Goal: Information Seeking & Learning: Find specific fact

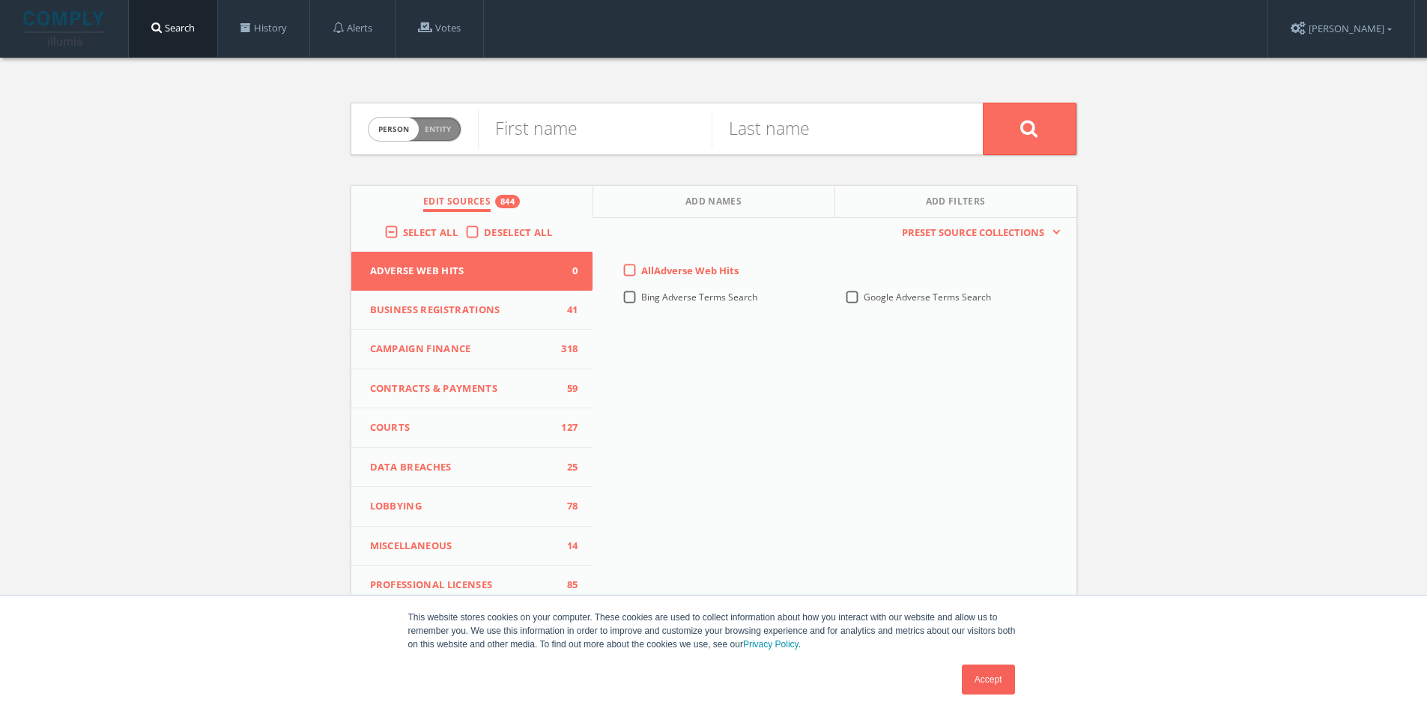
click at [420, 127] on span "Person Entity" at bounding box center [415, 129] width 92 height 23
checkbox input "true"
click at [617, 118] on input "text" at bounding box center [730, 128] width 505 height 39
type input "WinRed"
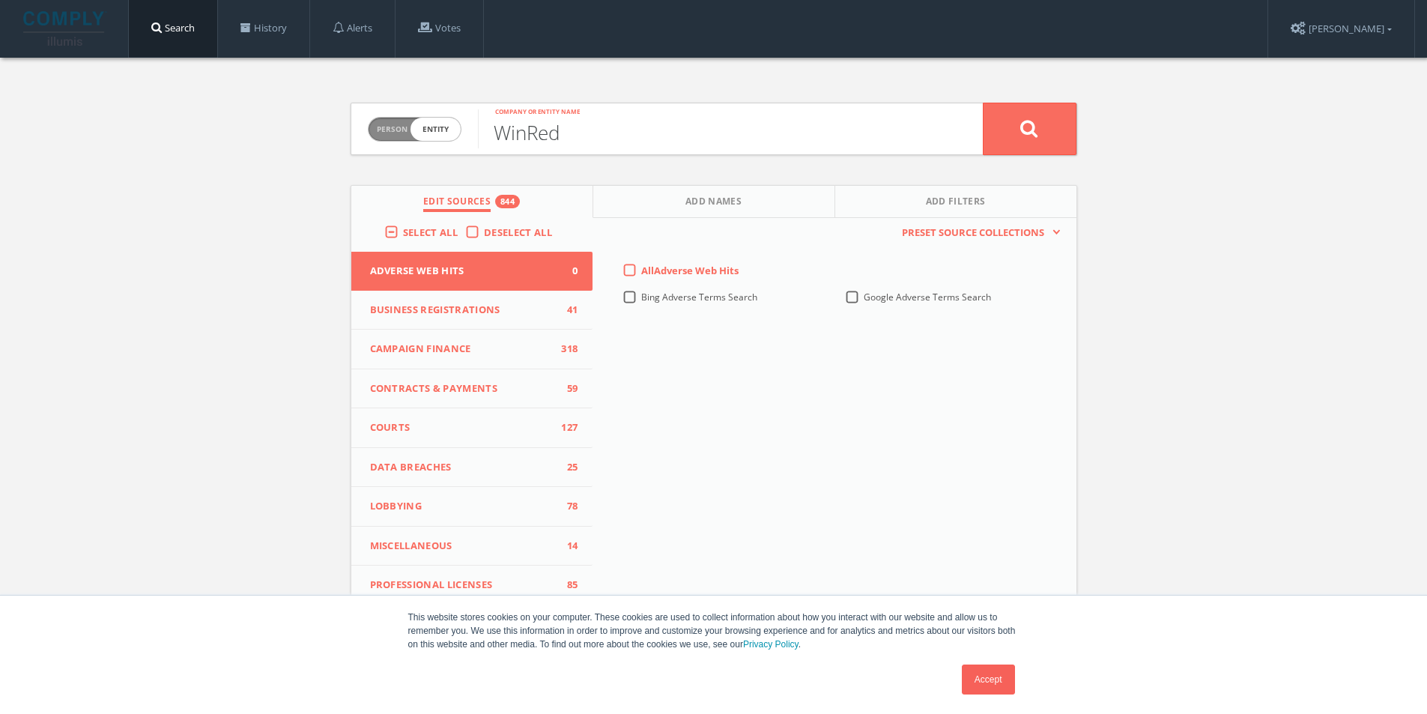
click at [983, 103] on button at bounding box center [1030, 129] width 94 height 52
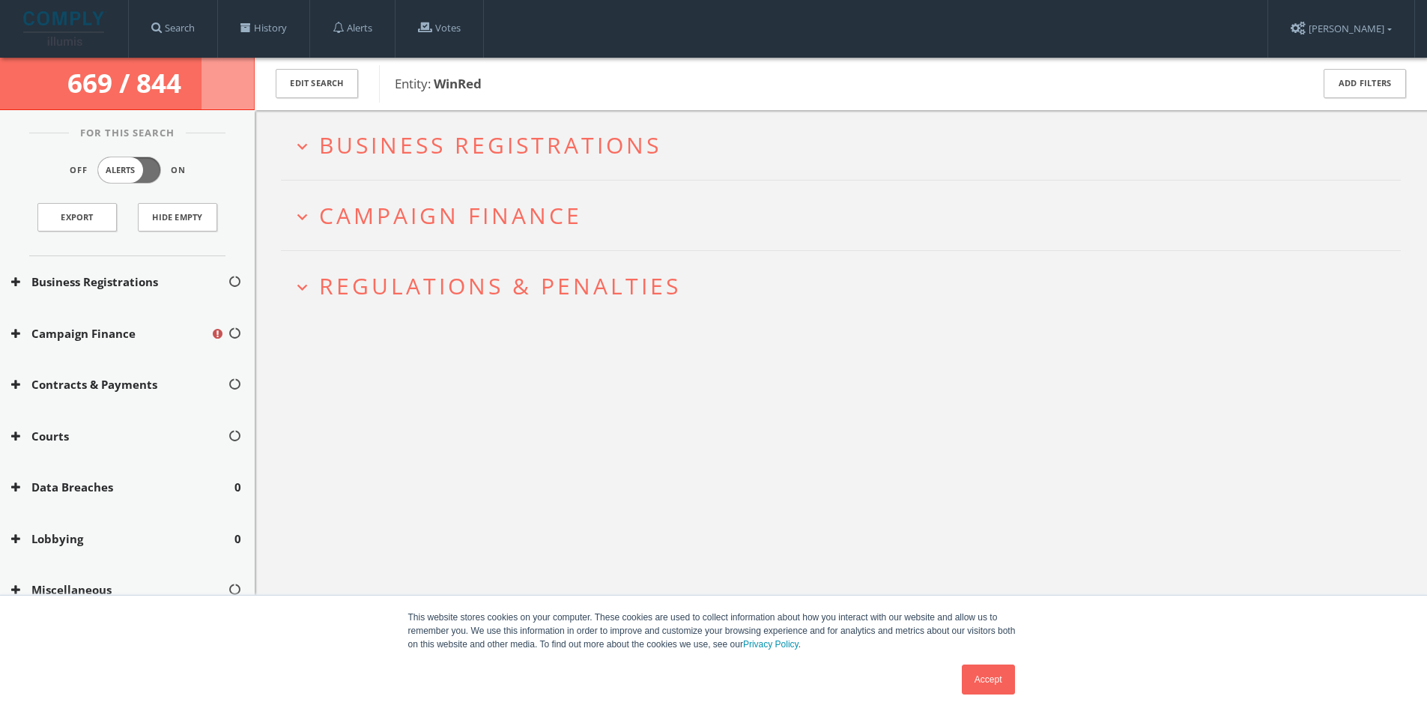
click at [300, 152] on icon "expand_more" at bounding box center [302, 146] width 20 height 20
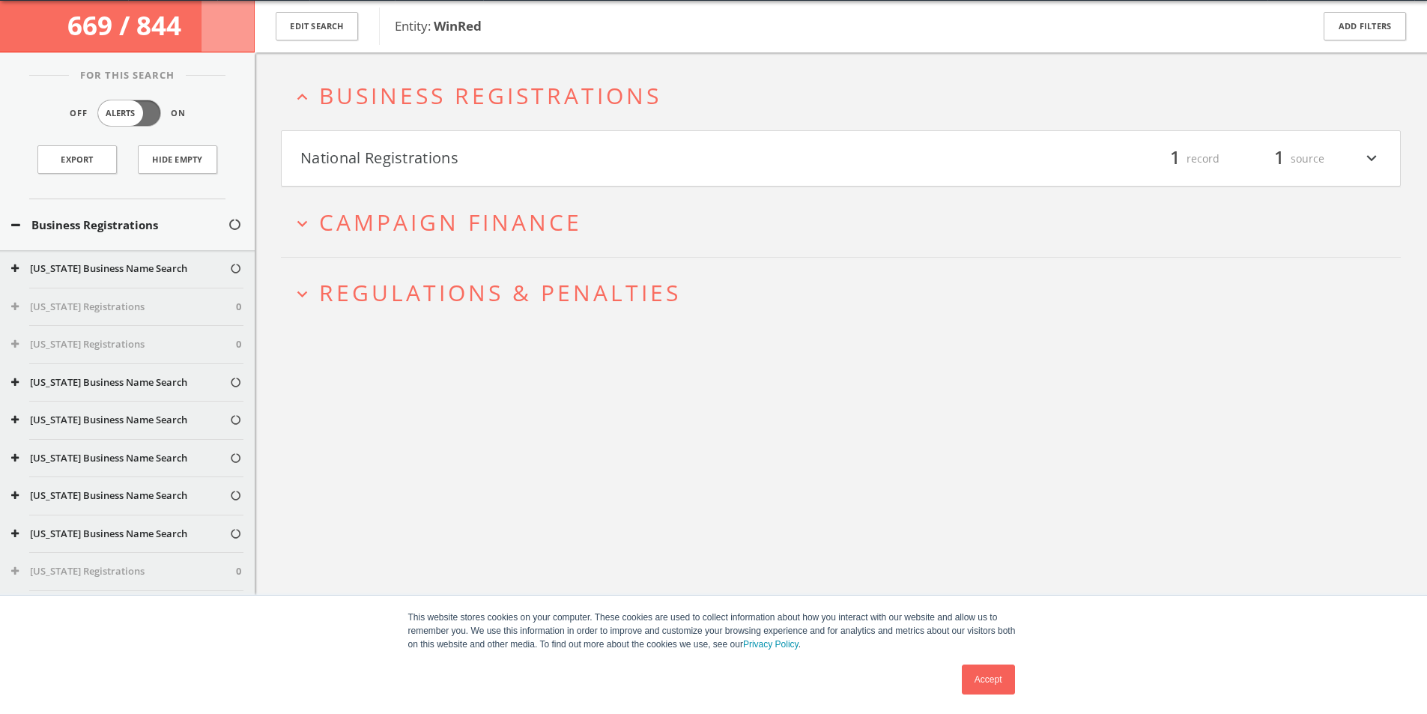
scroll to position [58, 0]
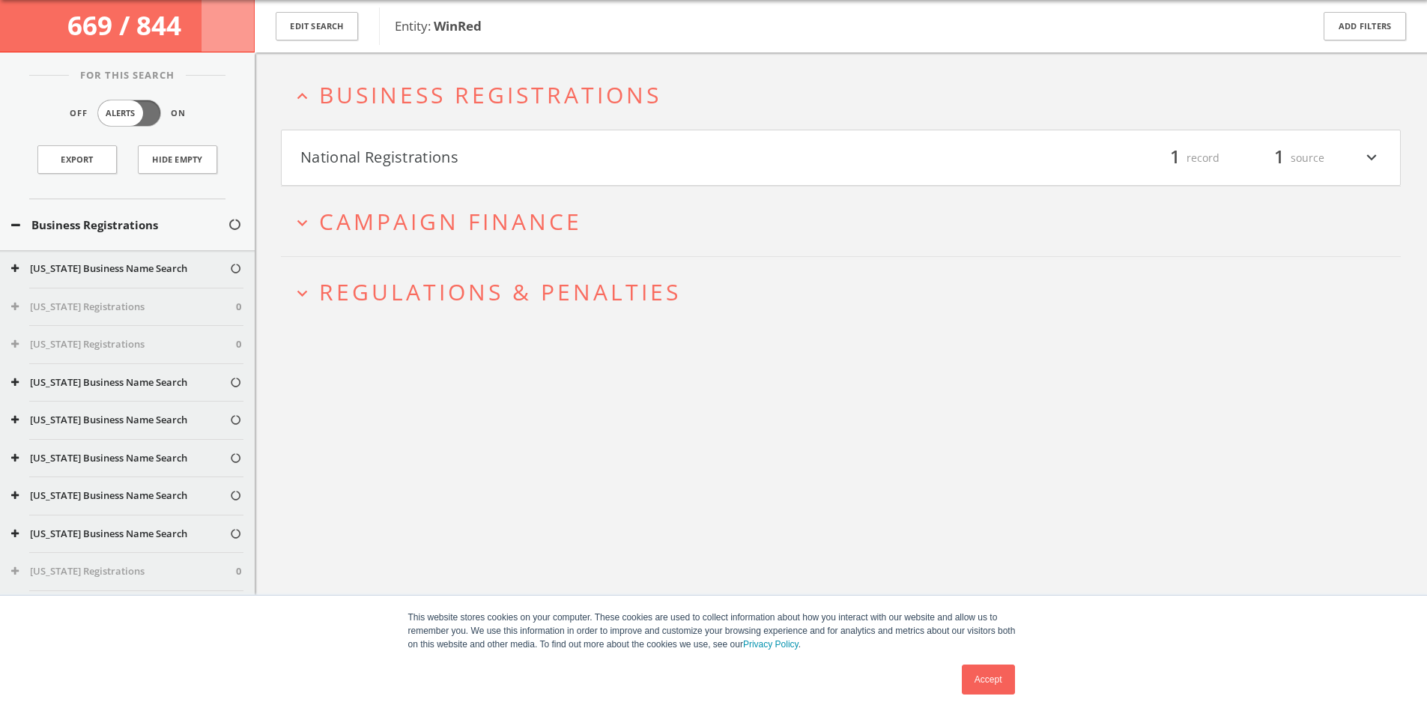
click at [1377, 158] on icon "expand_more" at bounding box center [1371, 157] width 19 height 25
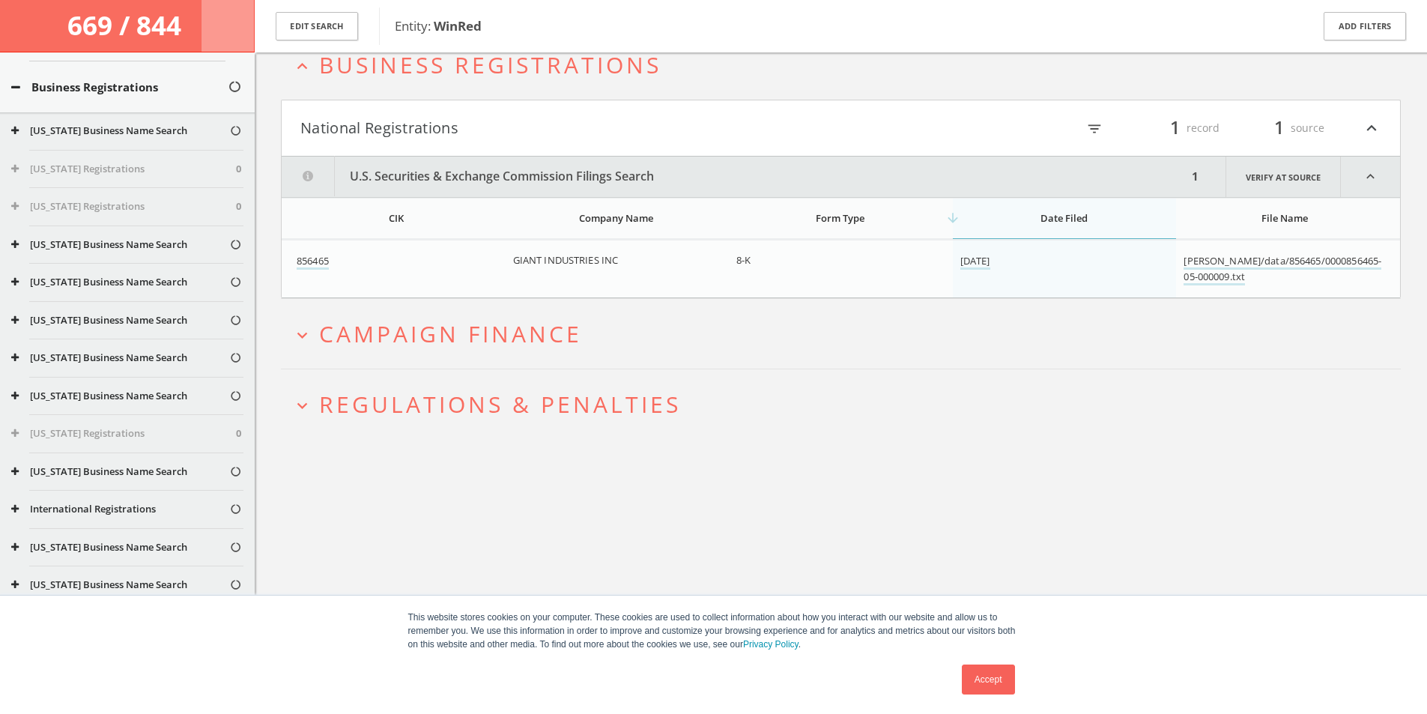
scroll to position [0, 0]
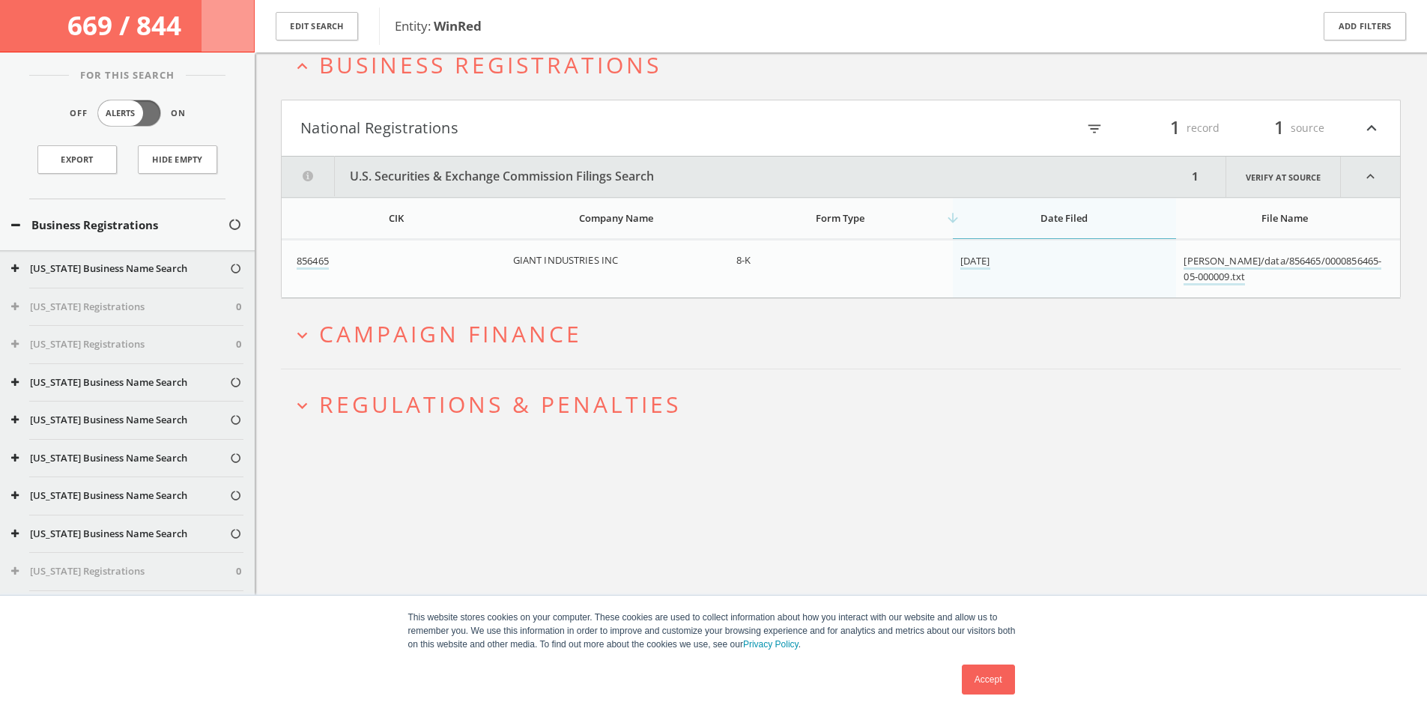
click at [488, 379] on h2 "expand_more Regulations & Penalties" at bounding box center [841, 404] width 1120 height 70
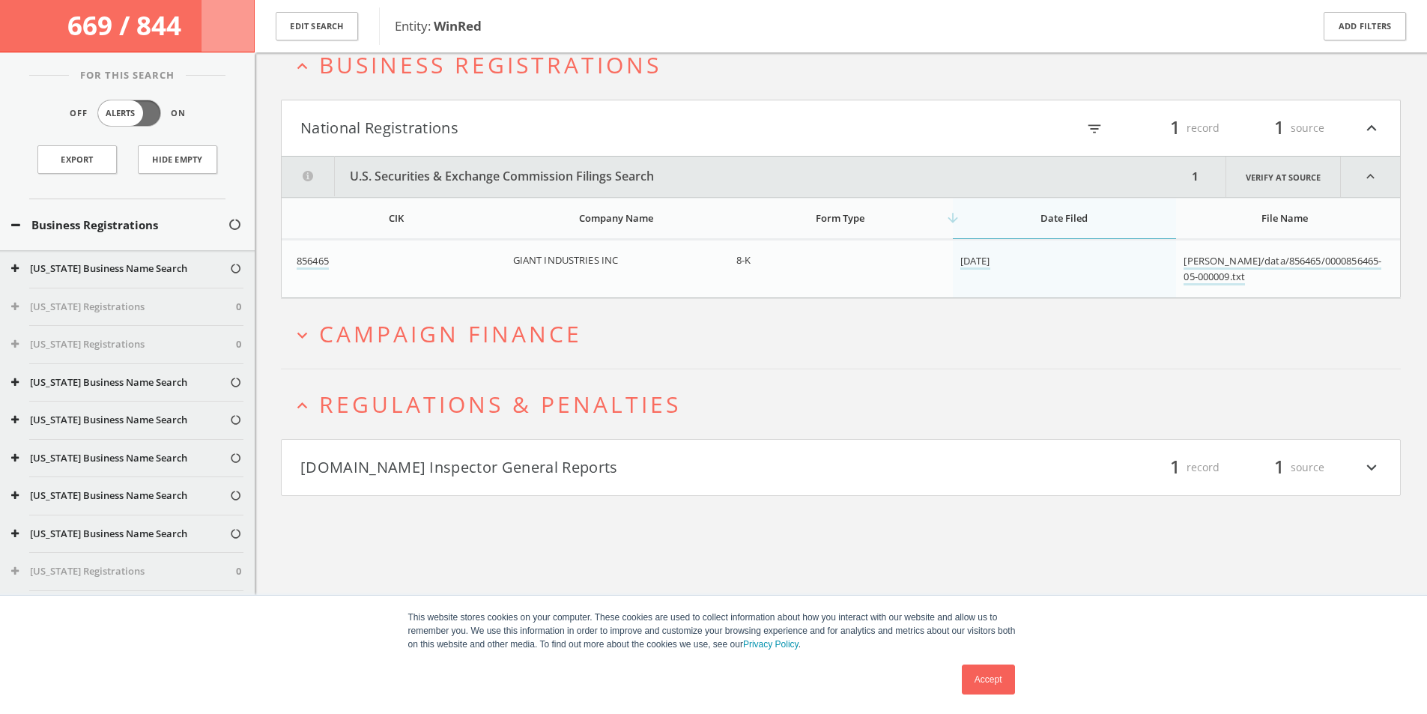
click at [1374, 471] on icon "expand_more" at bounding box center [1371, 467] width 19 height 25
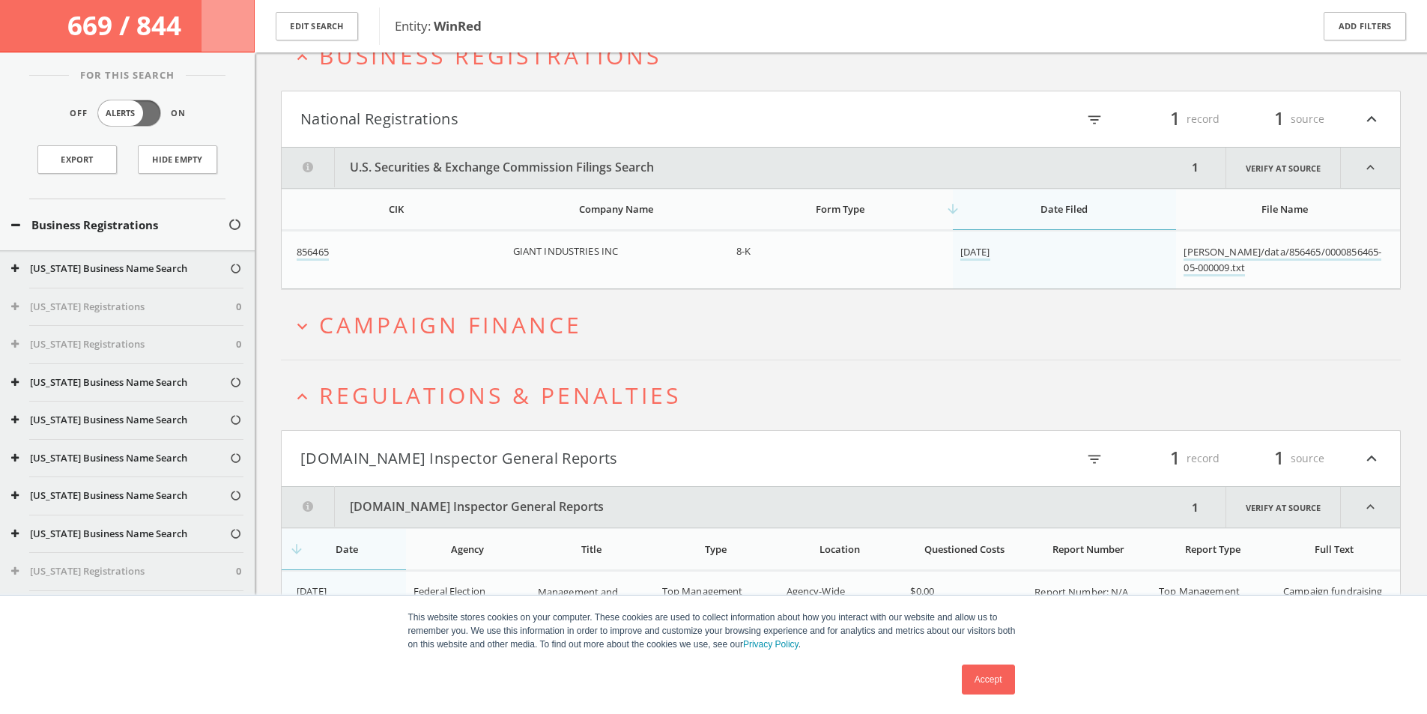
scroll to position [128, 0]
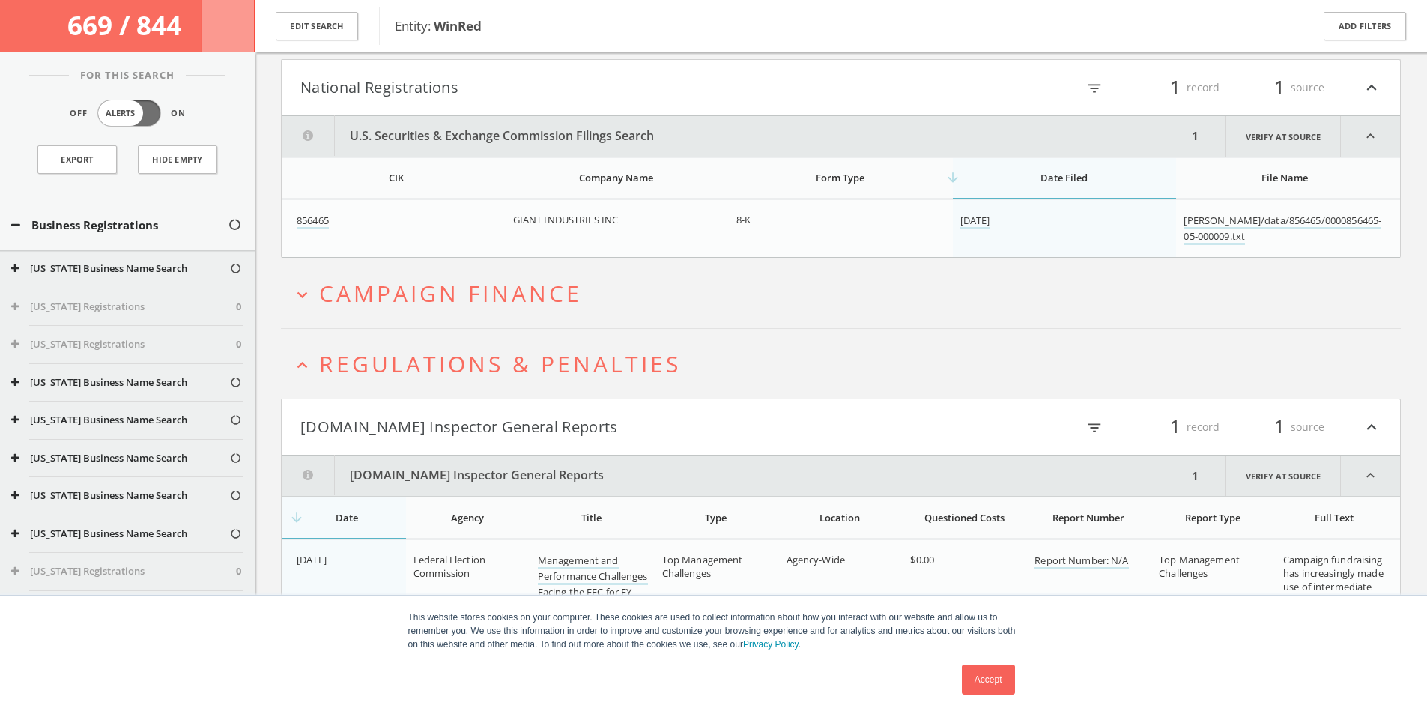
click at [989, 673] on link "Accept" at bounding box center [988, 680] width 53 height 30
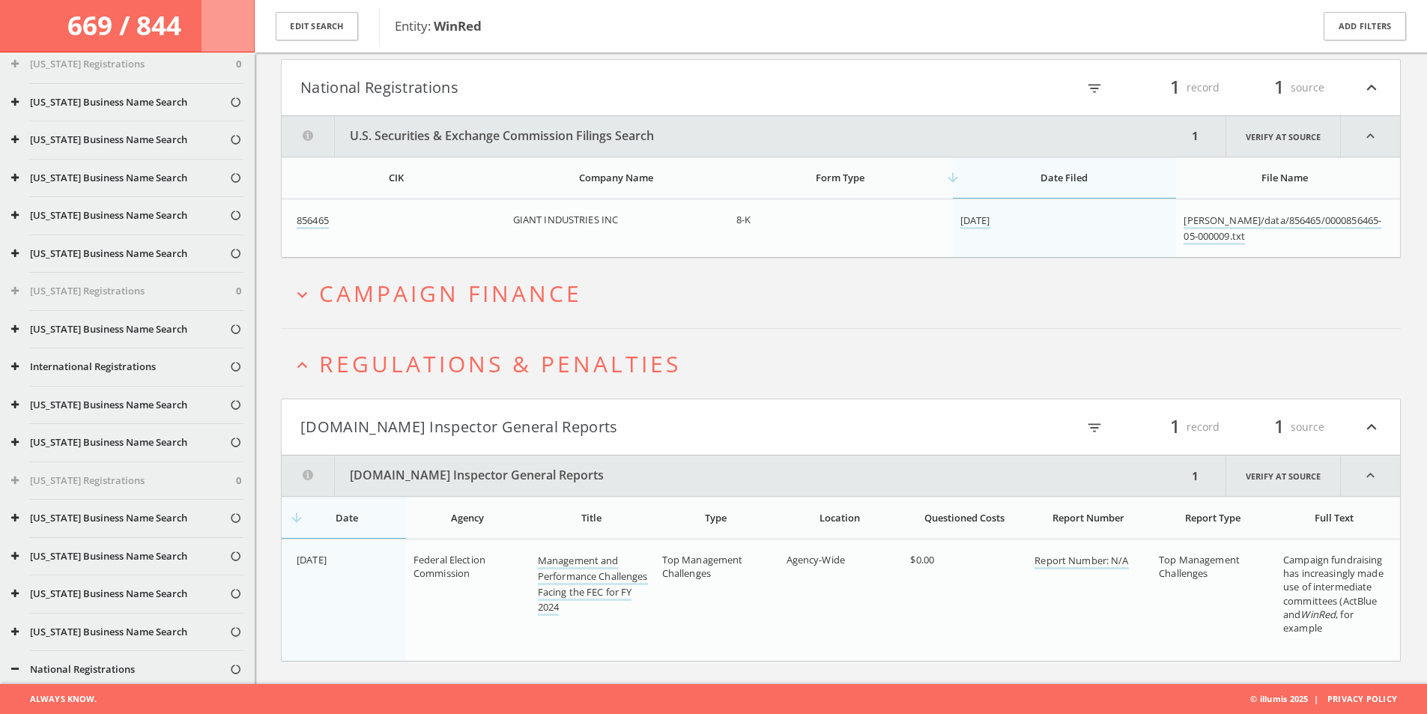
scroll to position [0, 0]
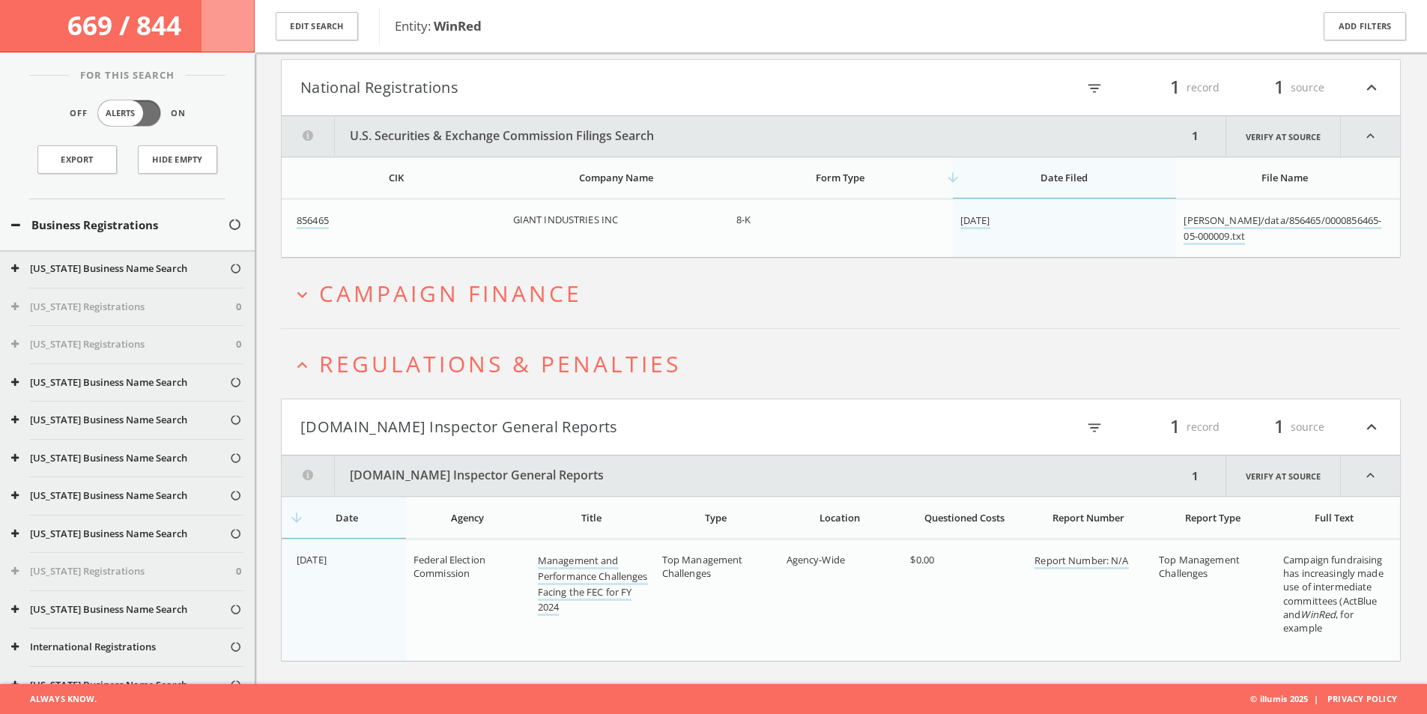
click at [22, 226] on button "Business Registrations" at bounding box center [119, 225] width 217 height 17
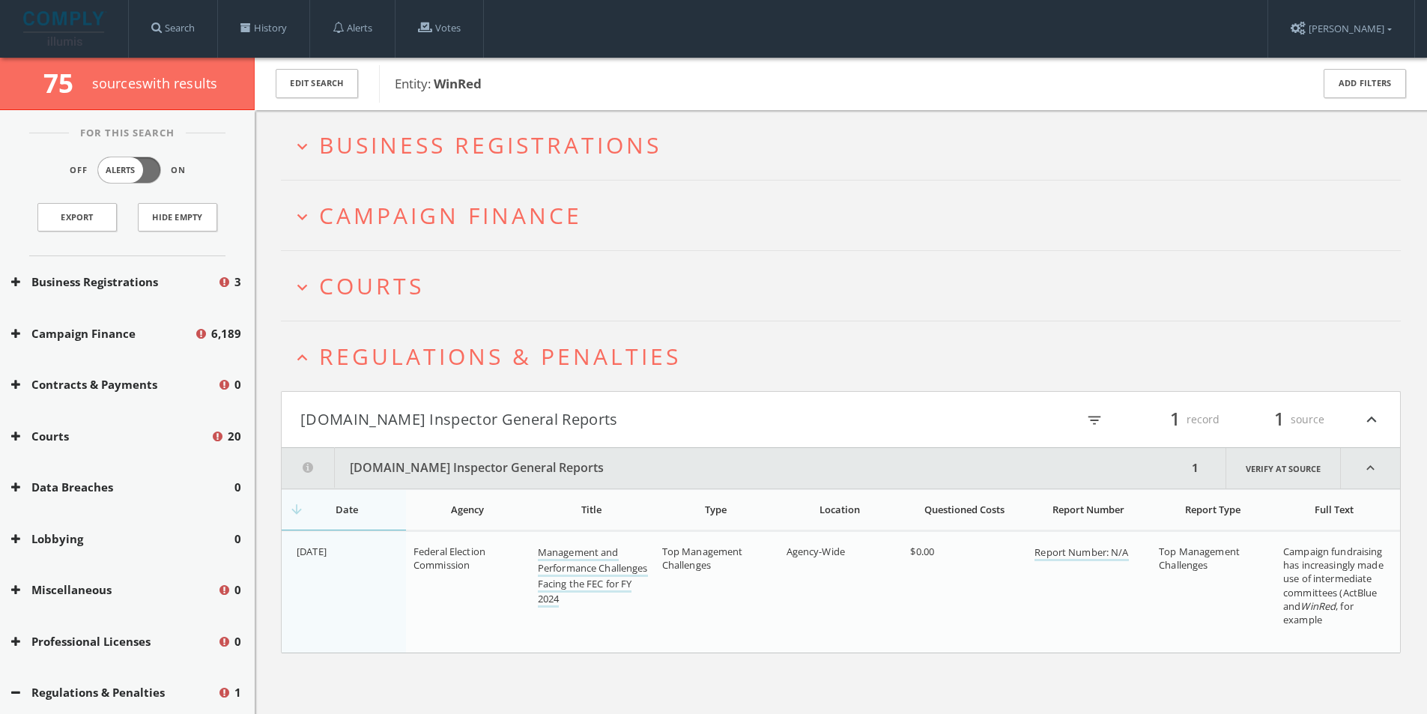
click at [16, 286] on icon at bounding box center [15, 281] width 9 height 11
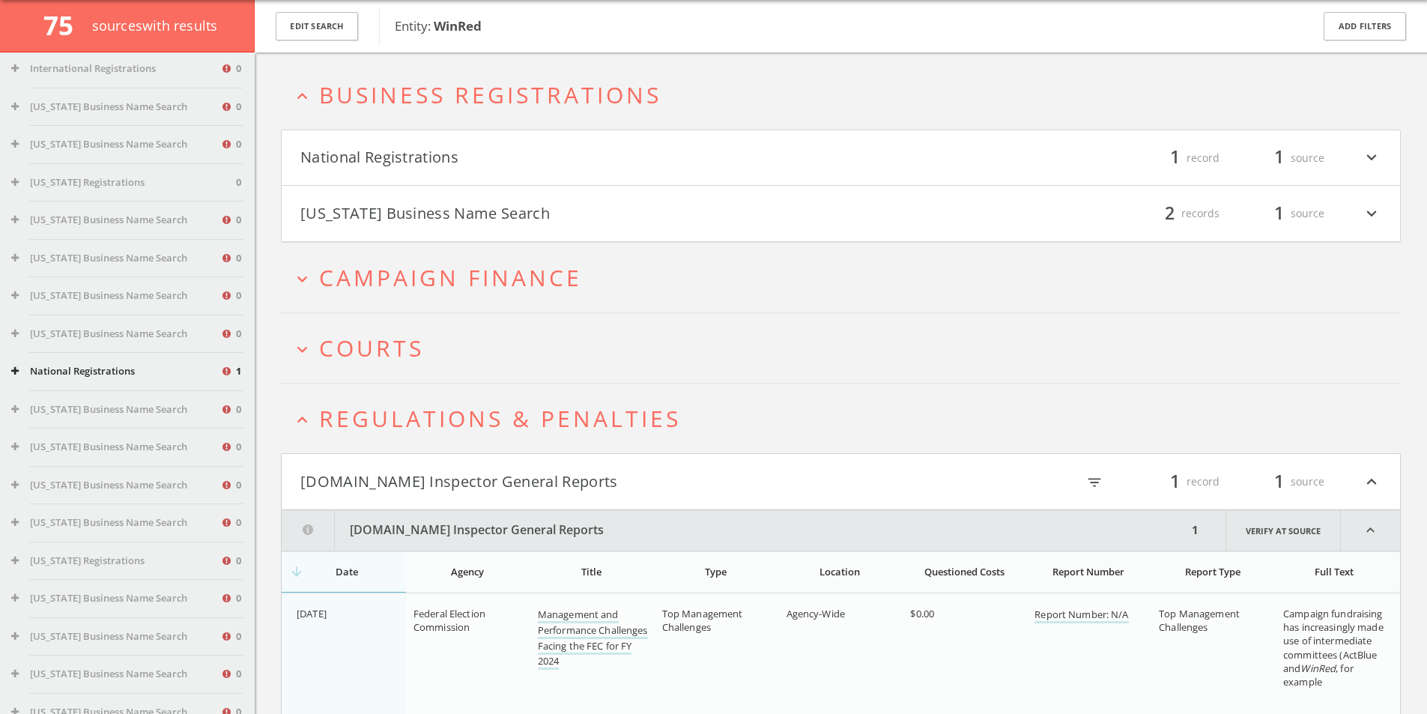
scroll to position [578, 0]
click at [55, 369] on button "National Registrations" at bounding box center [115, 371] width 209 height 15
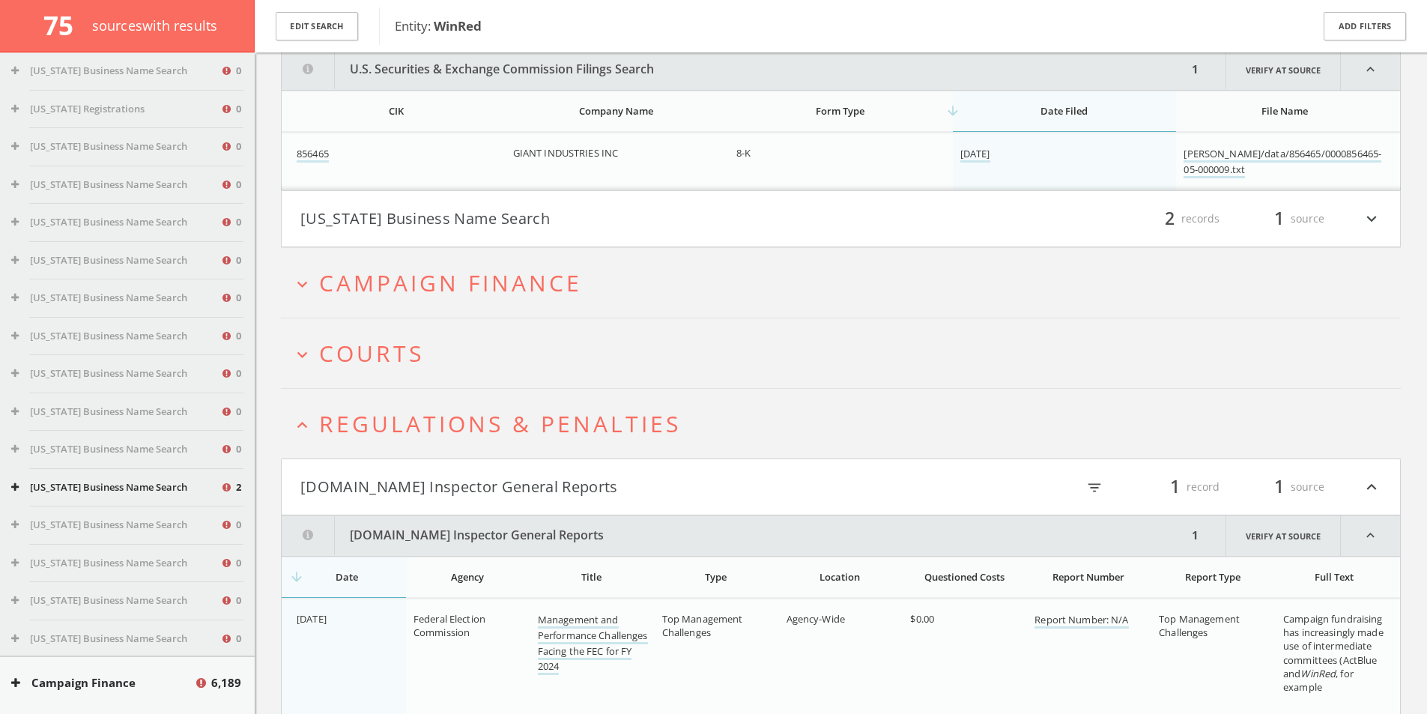
scroll to position [1118, 0]
click at [112, 490] on button "[US_STATE] Business Name Search" at bounding box center [115, 488] width 209 height 15
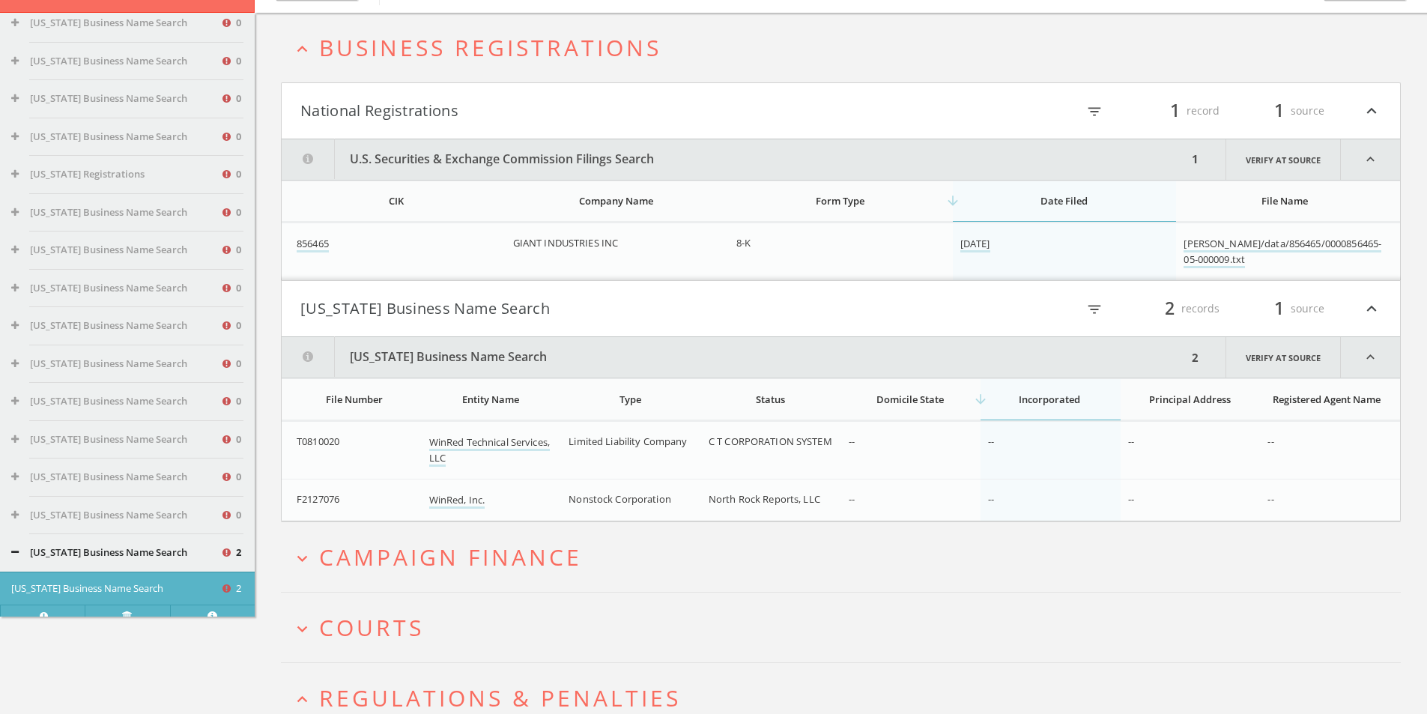
scroll to position [0, 0]
